Goal: Transaction & Acquisition: Purchase product/service

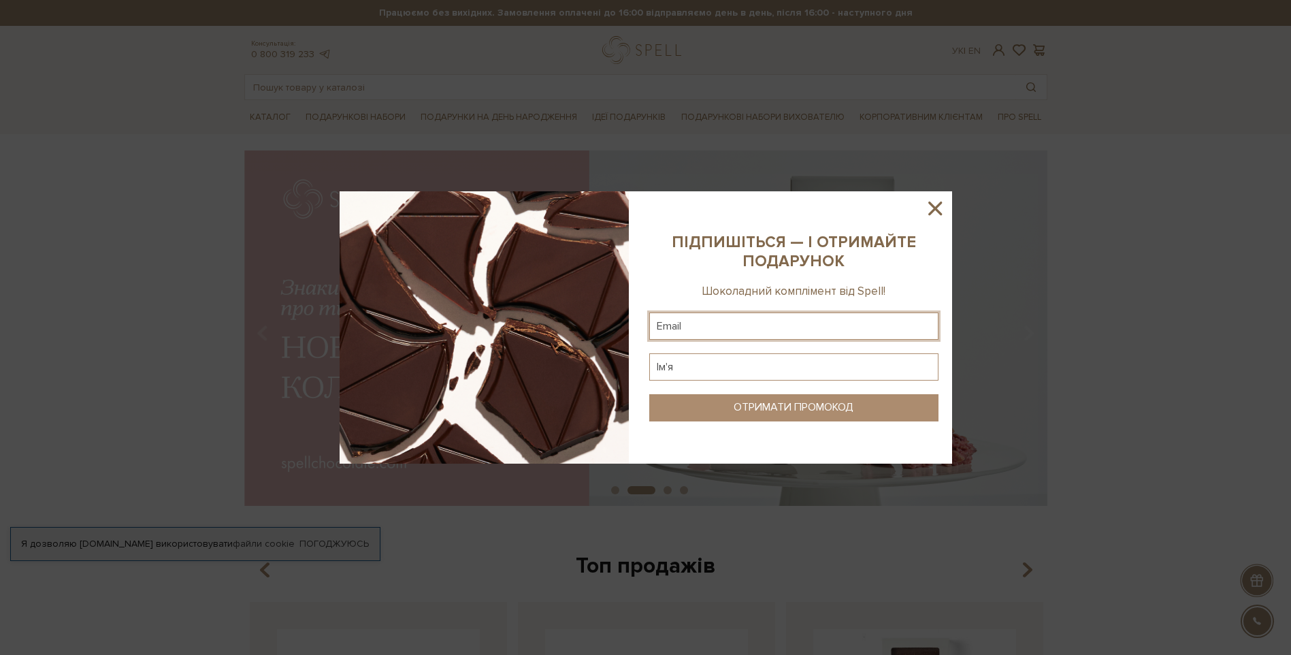
click at [719, 325] on input "text" at bounding box center [793, 325] width 289 height 27
type input "[EMAIL_ADDRESS][DOMAIN_NAME]"
click at [722, 370] on input "text" at bounding box center [793, 366] width 289 height 27
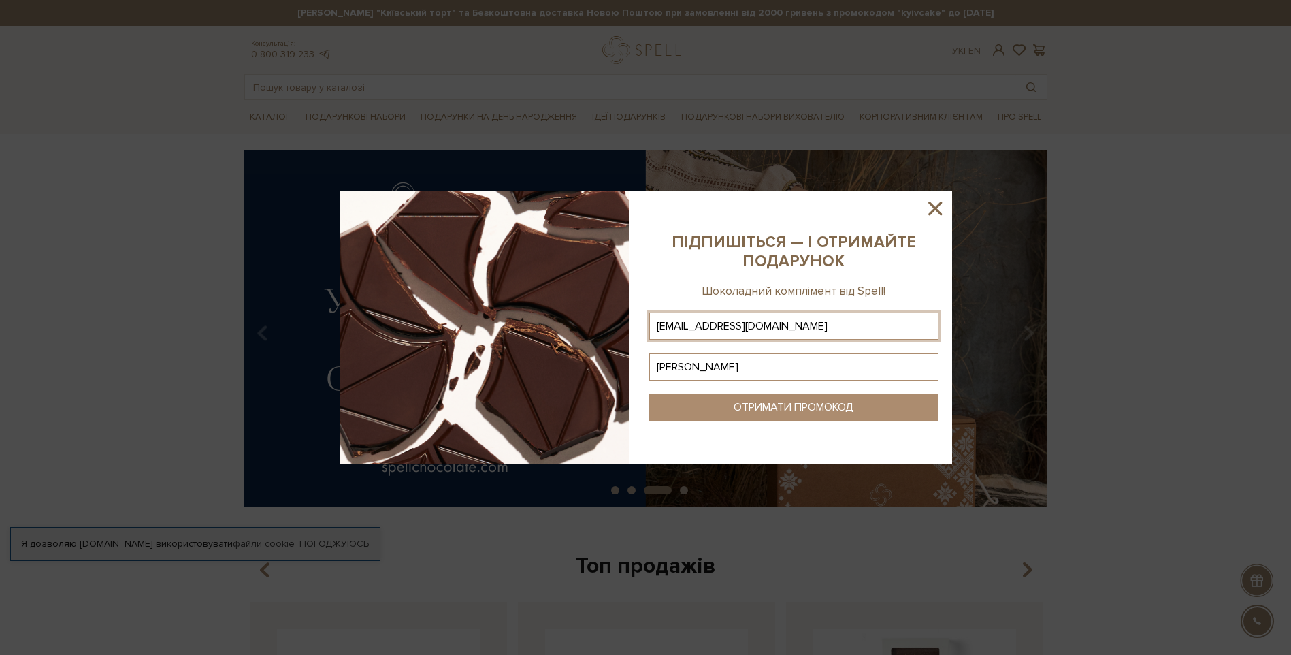
type input "Павло"
click at [742, 401] on div "ОТРИМАТИ ПРОМОКОД" at bounding box center [794, 407] width 120 height 13
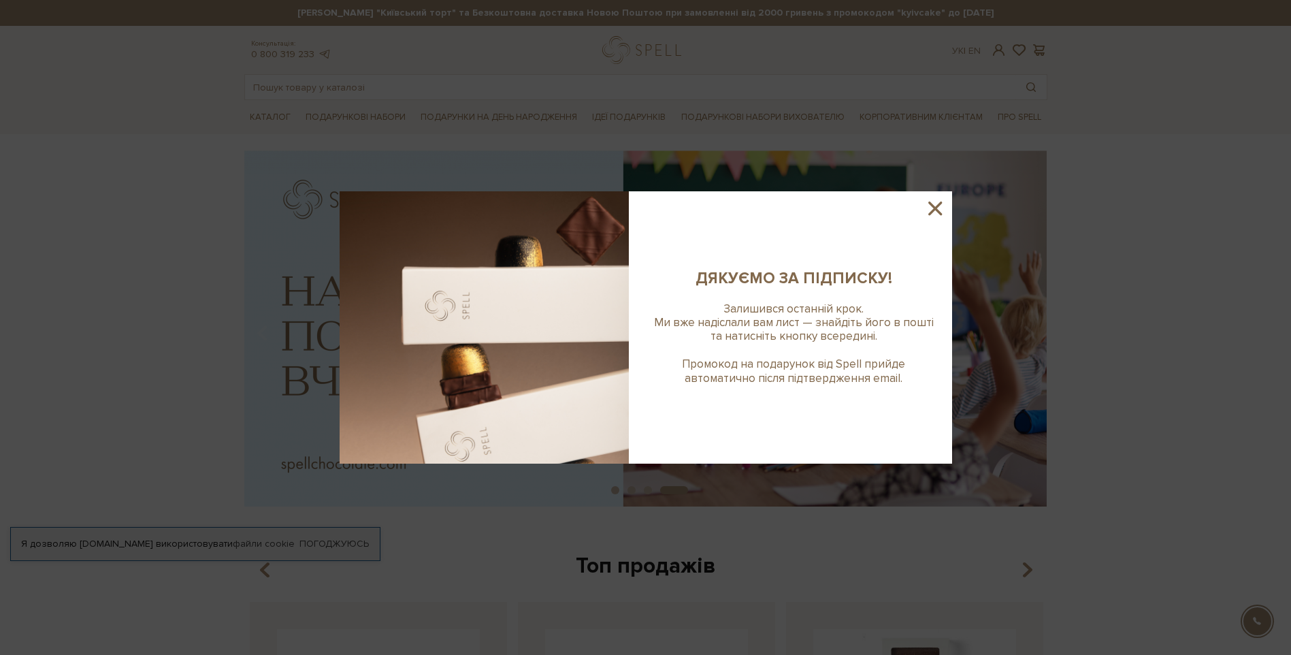
click at [936, 210] on icon at bounding box center [935, 208] width 14 height 14
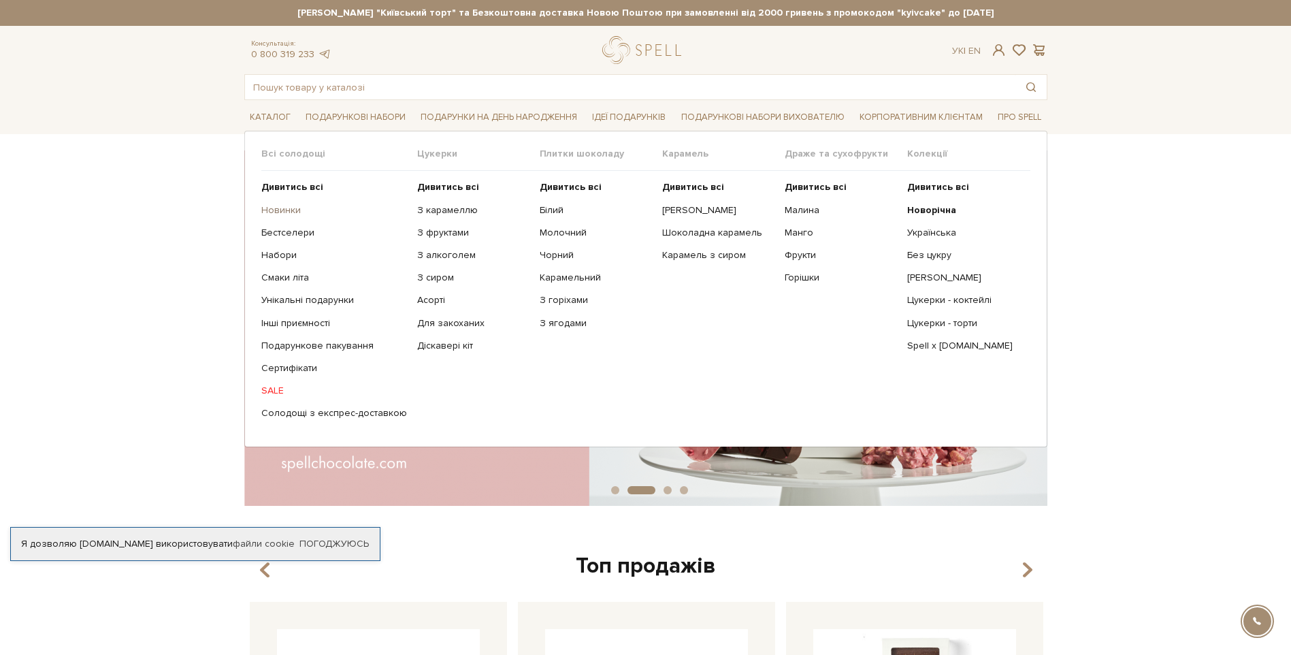
click at [278, 210] on link "Новинки" at bounding box center [334, 210] width 146 height 12
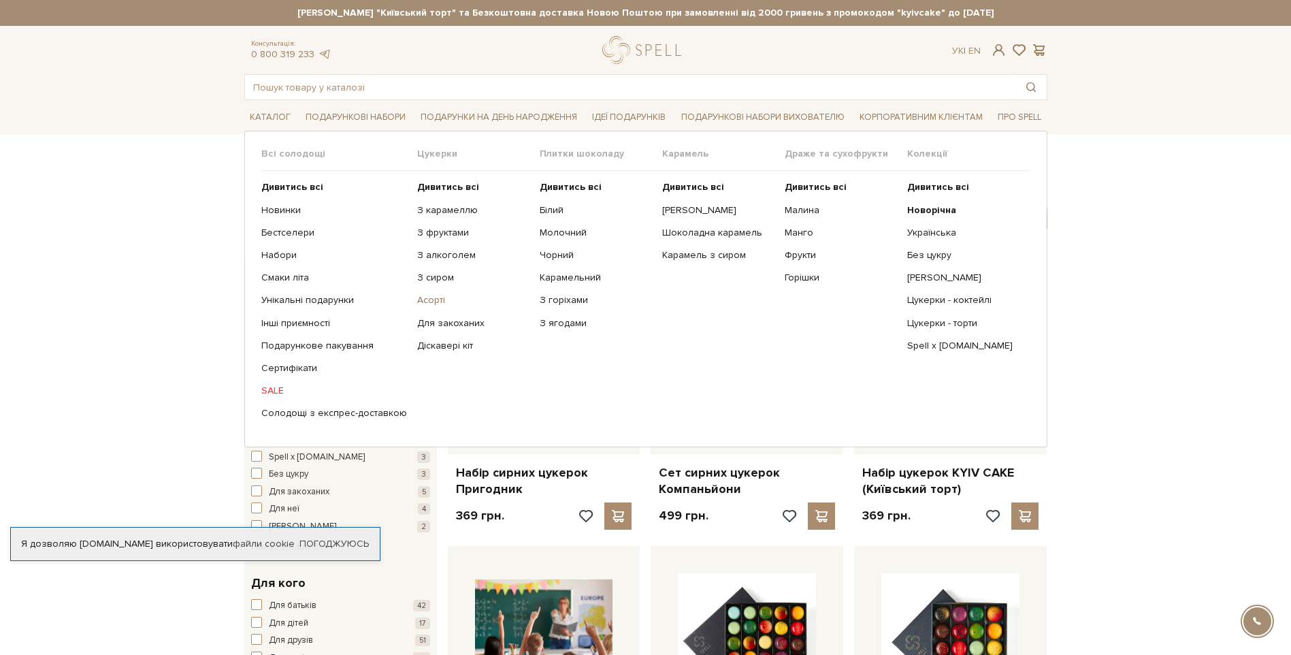
click at [432, 299] on link "Асорті" at bounding box center [473, 300] width 112 height 12
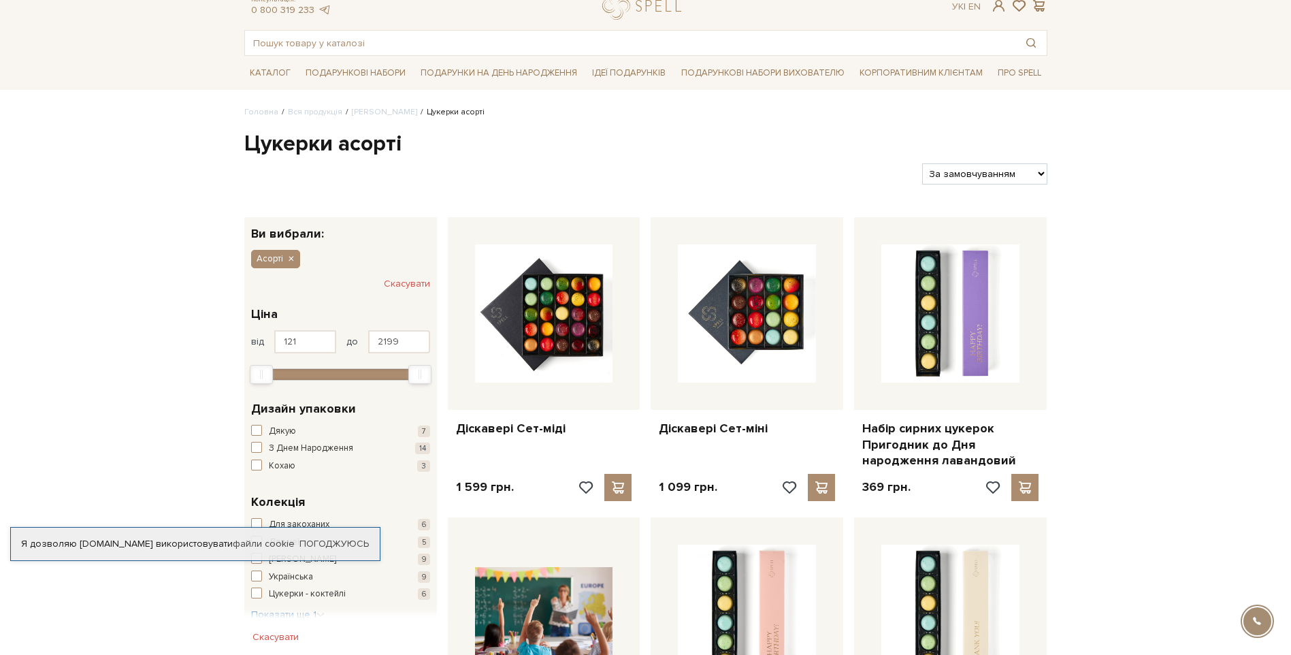
scroll to position [68, 0]
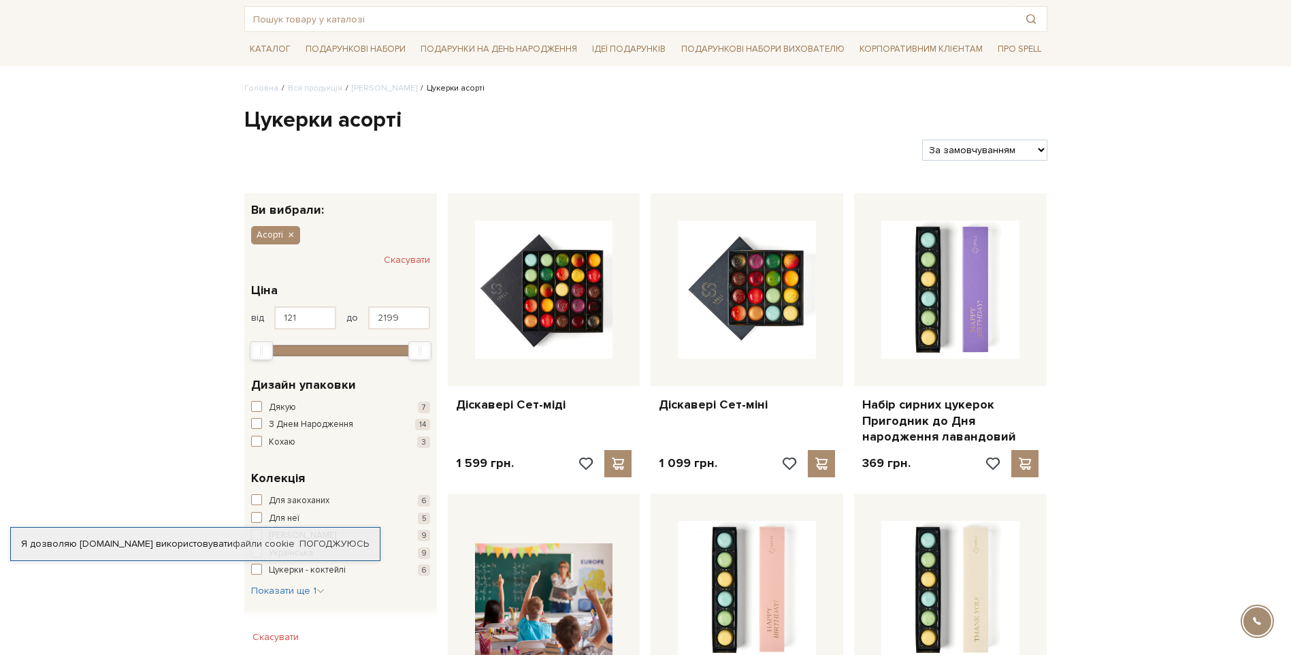
click at [989, 136] on div "Фільтри За замовчуванням За Ціною (зростання) За Ціною (зменшення) Новинки За п…" at bounding box center [646, 145] width 814 height 32
click at [983, 145] on select "За замовчуванням За Ціною (зростання) За Ціною (зменшення) Новинки За популярні…" at bounding box center [984, 150] width 125 height 21
select select "[URL][DOMAIN_NAME]"
click at [922, 140] on select "За замовчуванням За Ціною (зростання) За Ціною (зменшення) Новинки За популярні…" at bounding box center [984, 150] width 125 height 21
